Goal: Task Accomplishment & Management: Use online tool/utility

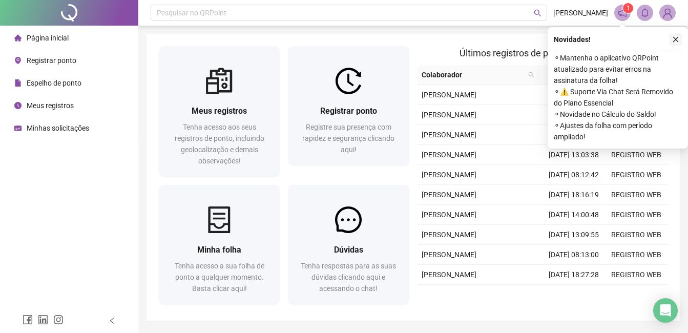
drag, startPoint x: 678, startPoint y: 37, endPoint x: 536, endPoint y: 92, distance: 152.5
click at [677, 39] on icon "close" at bounding box center [675, 39] width 7 height 7
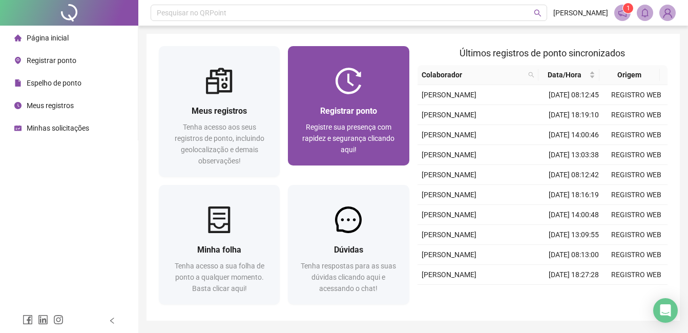
click at [365, 110] on span "Registrar ponto" at bounding box center [348, 111] width 57 height 10
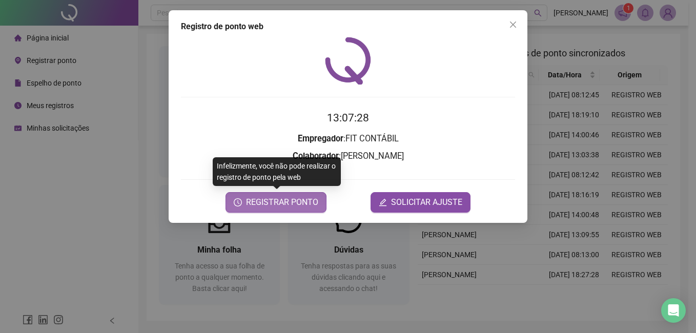
click at [282, 204] on span "REGISTRAR PONTO" at bounding box center [282, 202] width 72 height 12
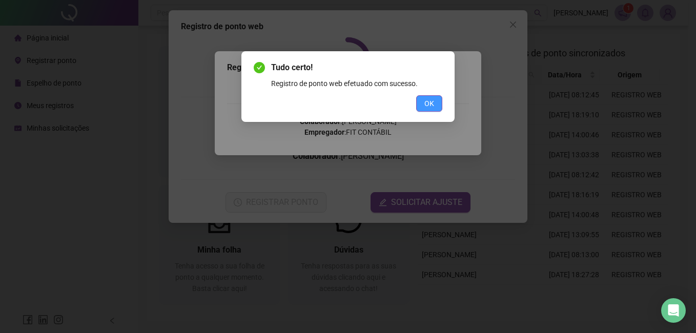
drag, startPoint x: 425, startPoint y: 105, endPoint x: 463, endPoint y: 77, distance: 47.4
click at [426, 104] on span "OK" at bounding box center [429, 103] width 10 height 11
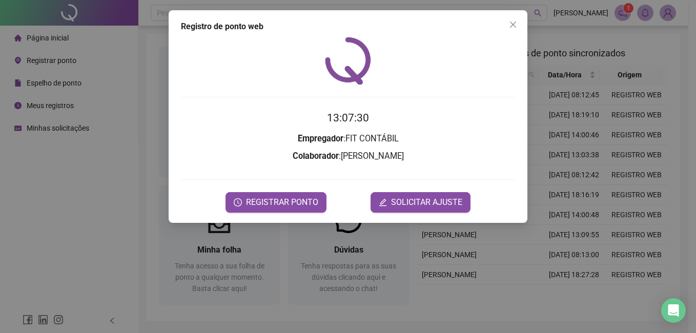
drag, startPoint x: 515, startPoint y: 19, endPoint x: 383, endPoint y: 1, distance: 133.1
click at [515, 19] on button "Close" at bounding box center [513, 24] width 16 height 16
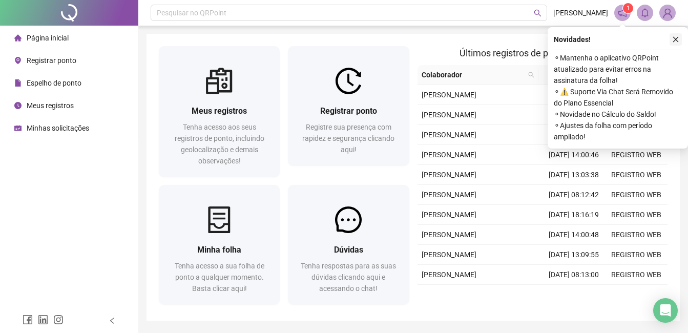
click at [675, 37] on icon "close" at bounding box center [675, 39] width 7 height 7
